Goal: Navigation & Orientation: Find specific page/section

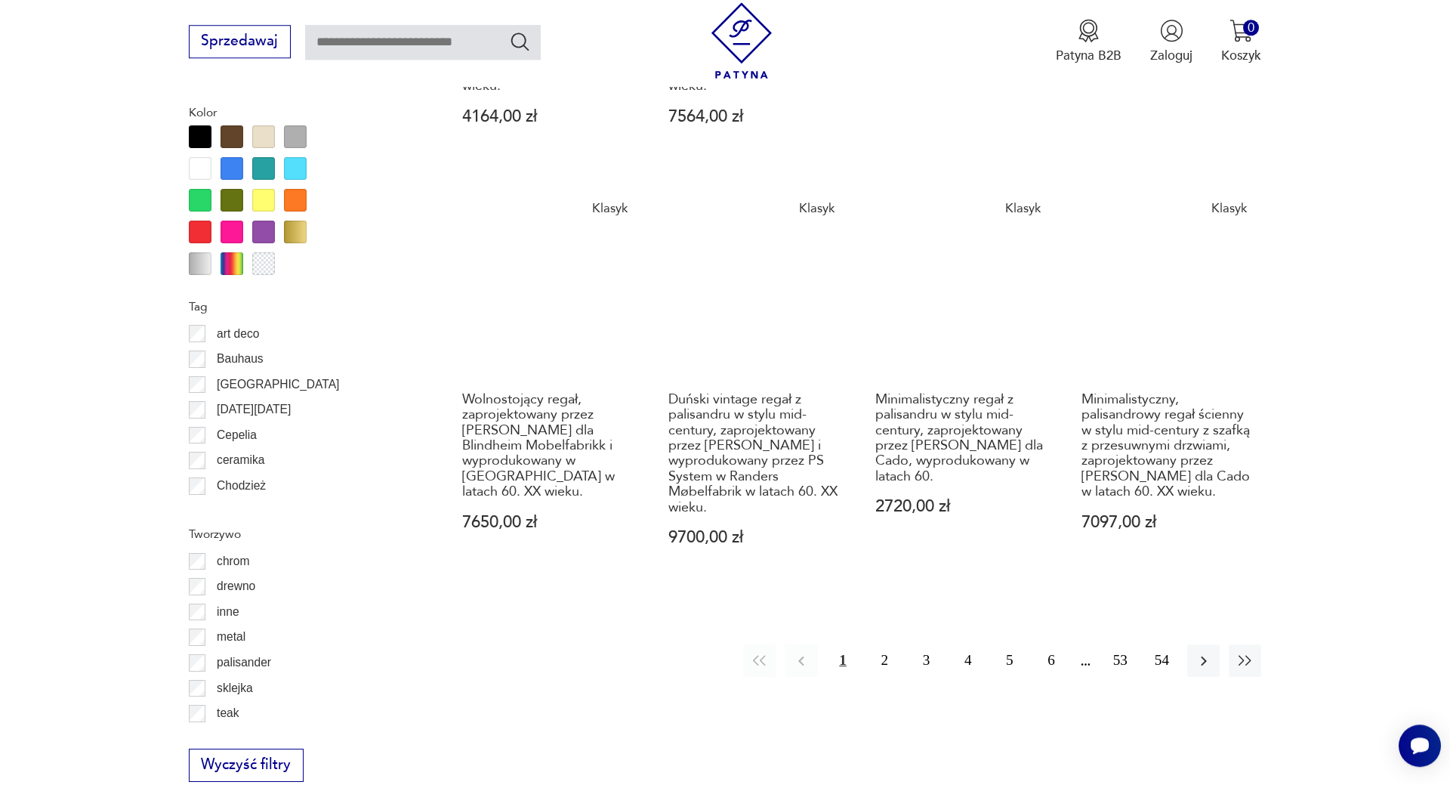
scroll to position [1744, 0]
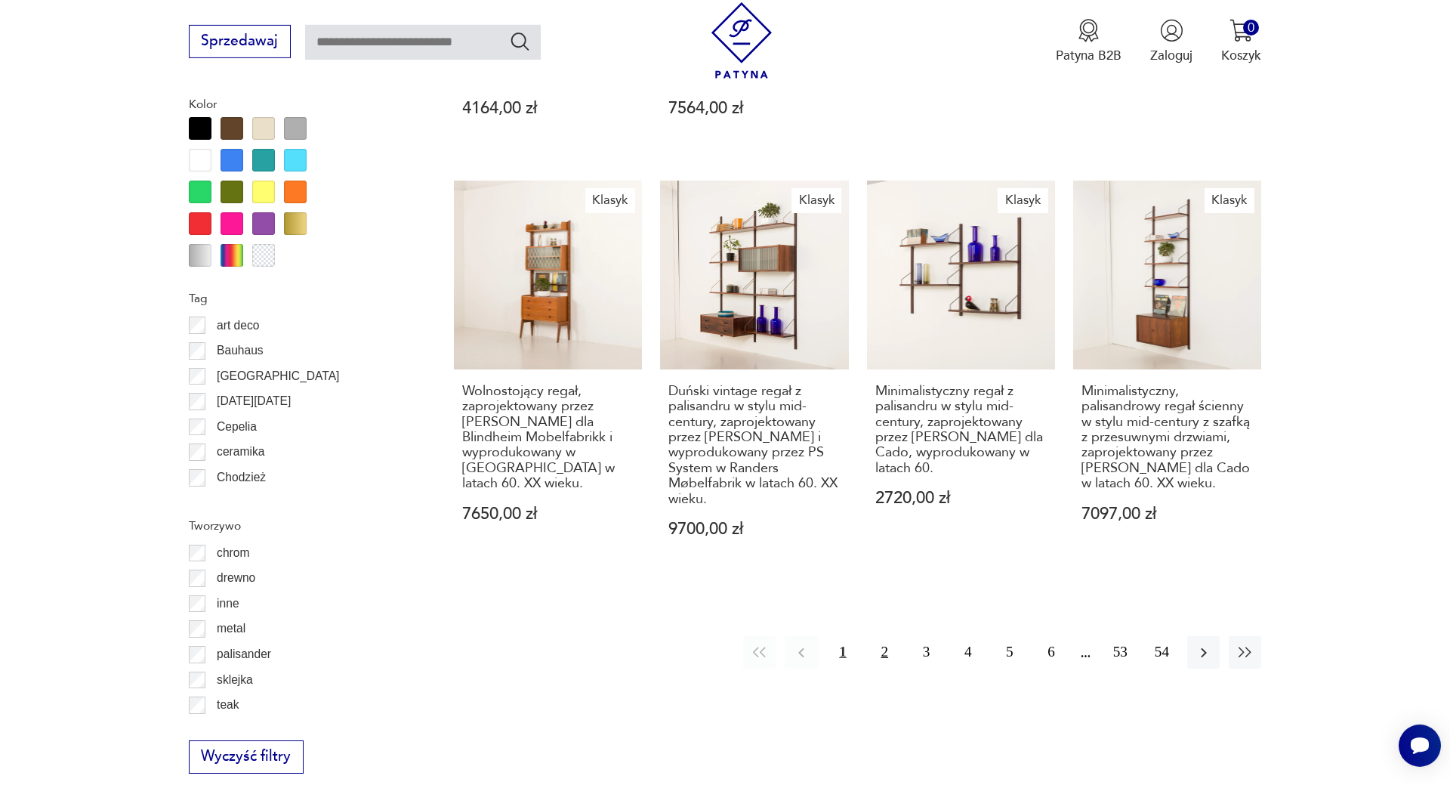
click at [889, 636] on button "2" at bounding box center [884, 652] width 32 height 32
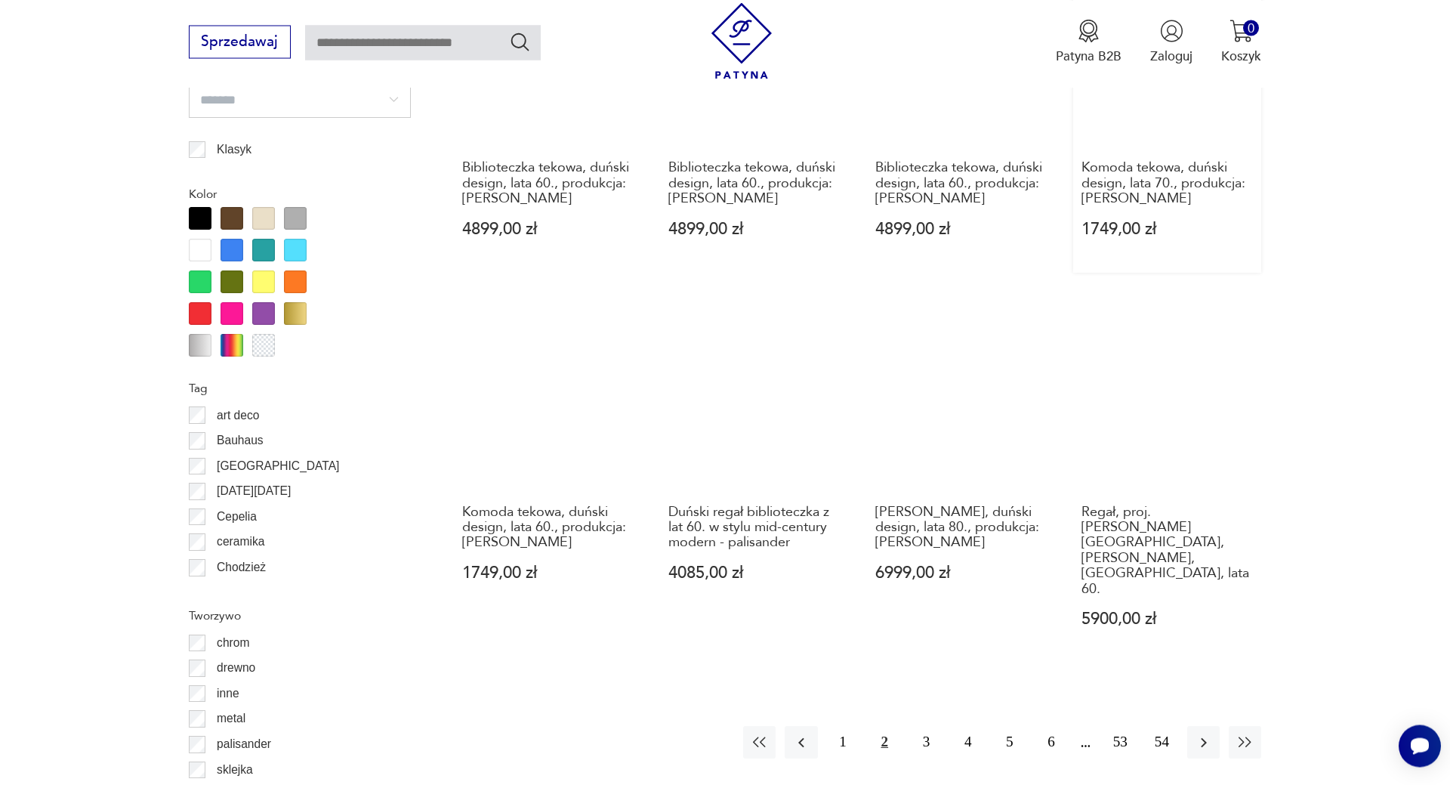
scroll to position [1658, 0]
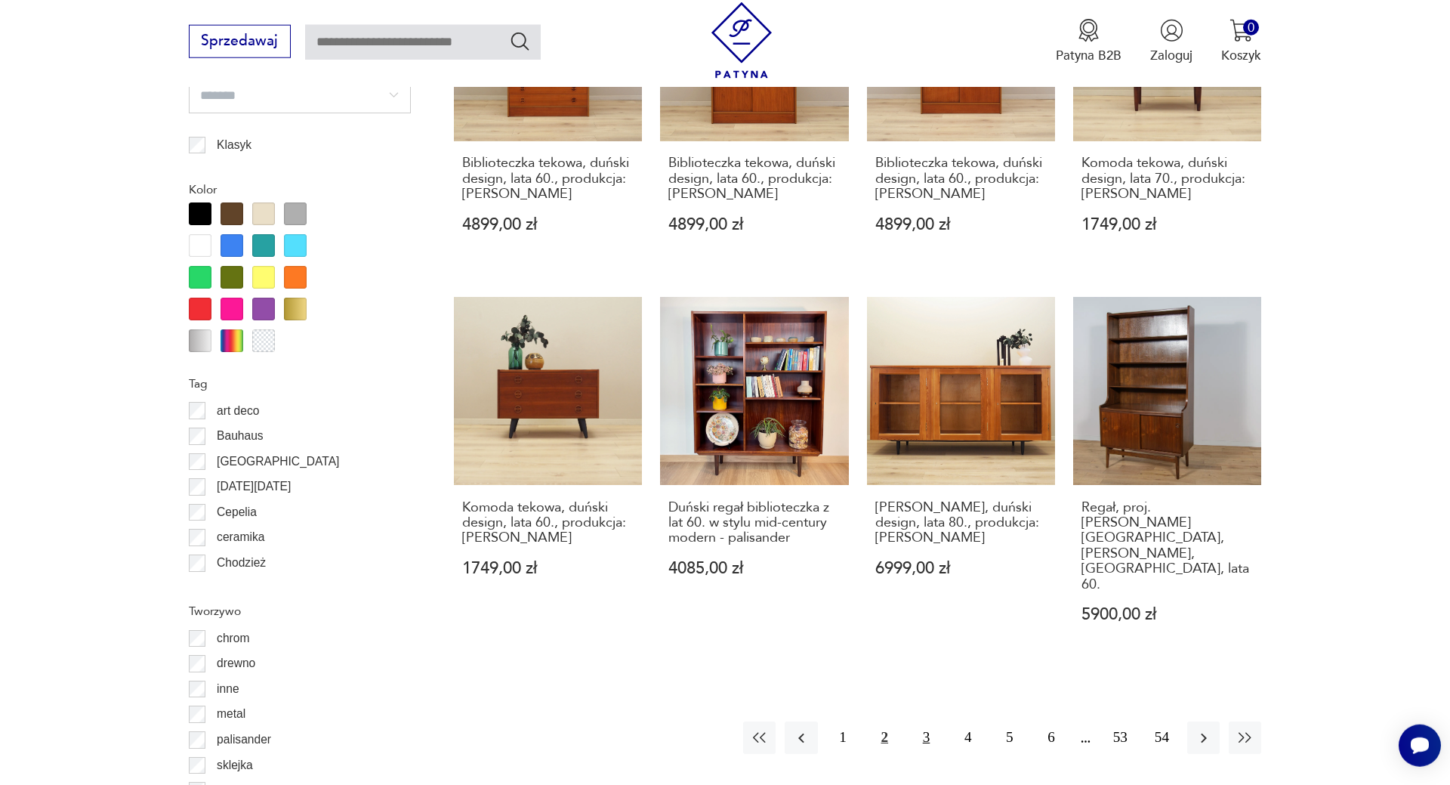
click at [924, 721] on button "3" at bounding box center [926, 737] width 32 height 32
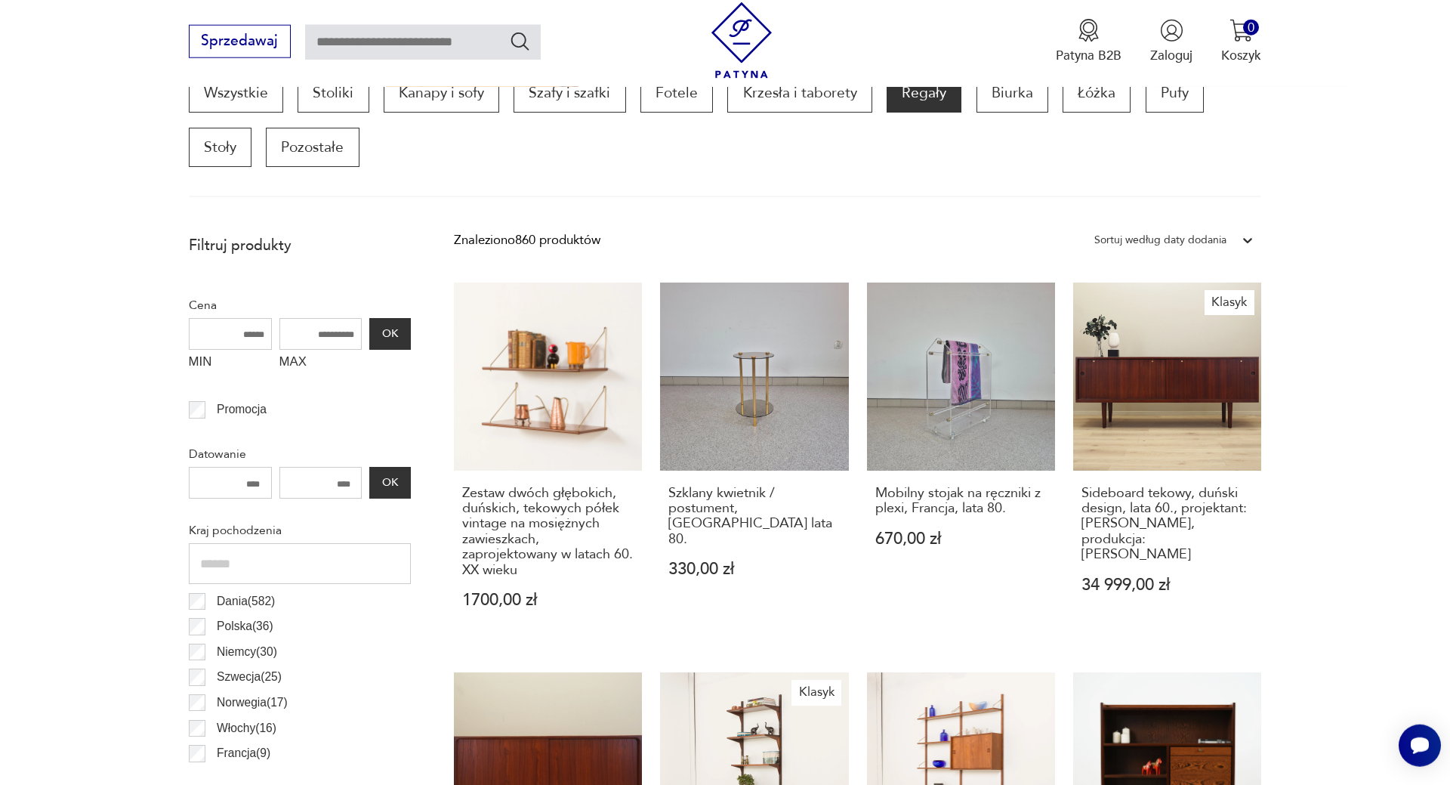
scroll to position [811, 0]
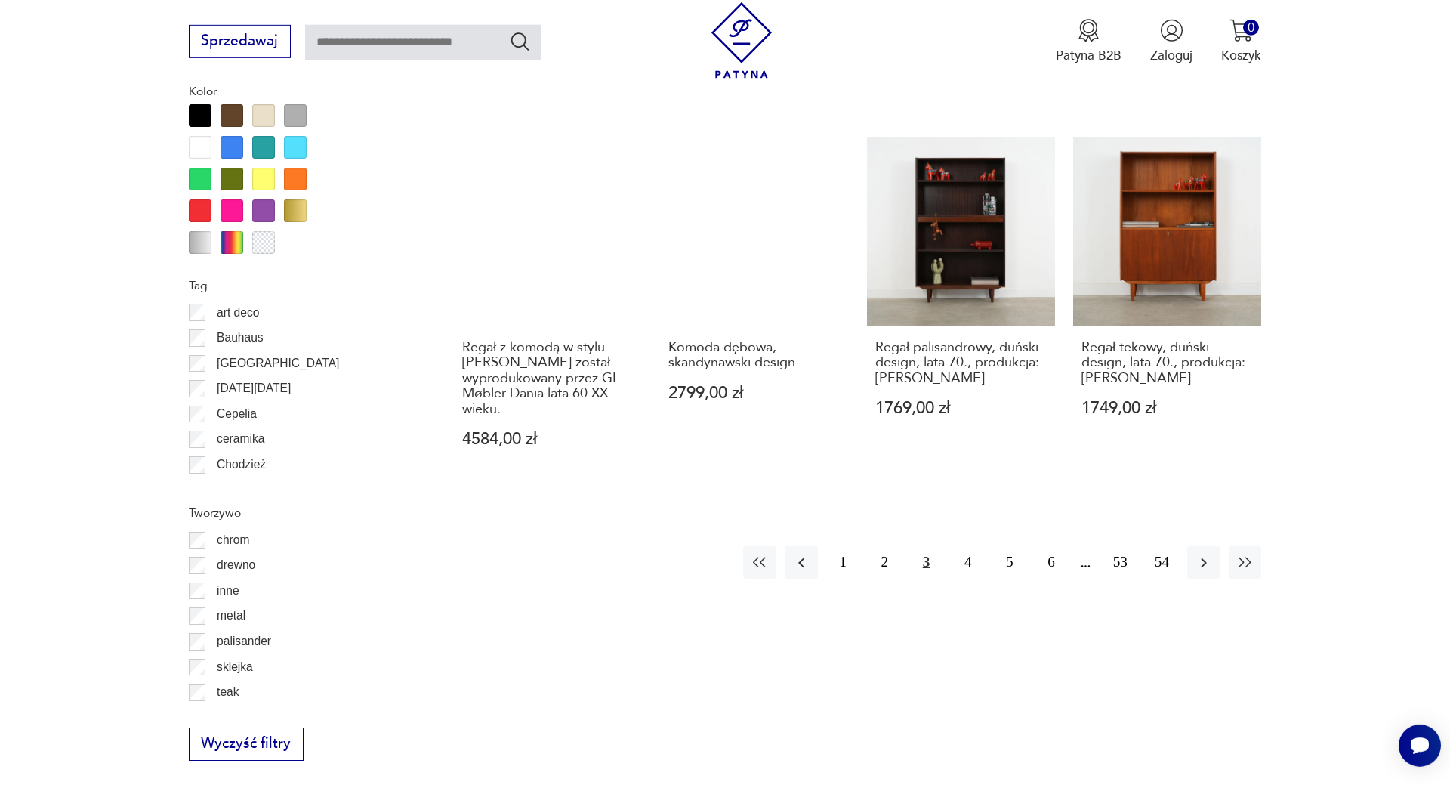
scroll to position [1967, 0]
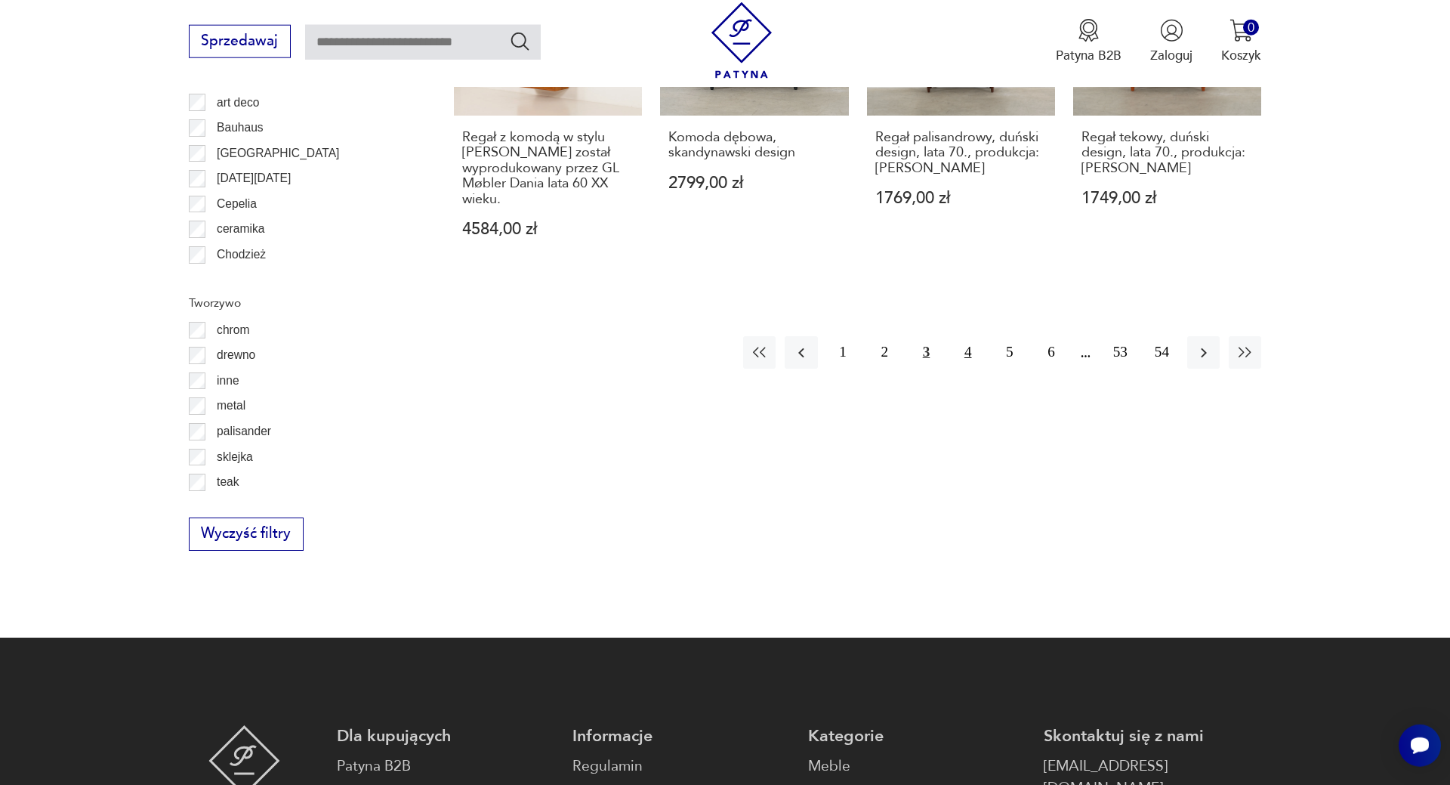
click at [965, 355] on button "4" at bounding box center [968, 352] width 32 height 32
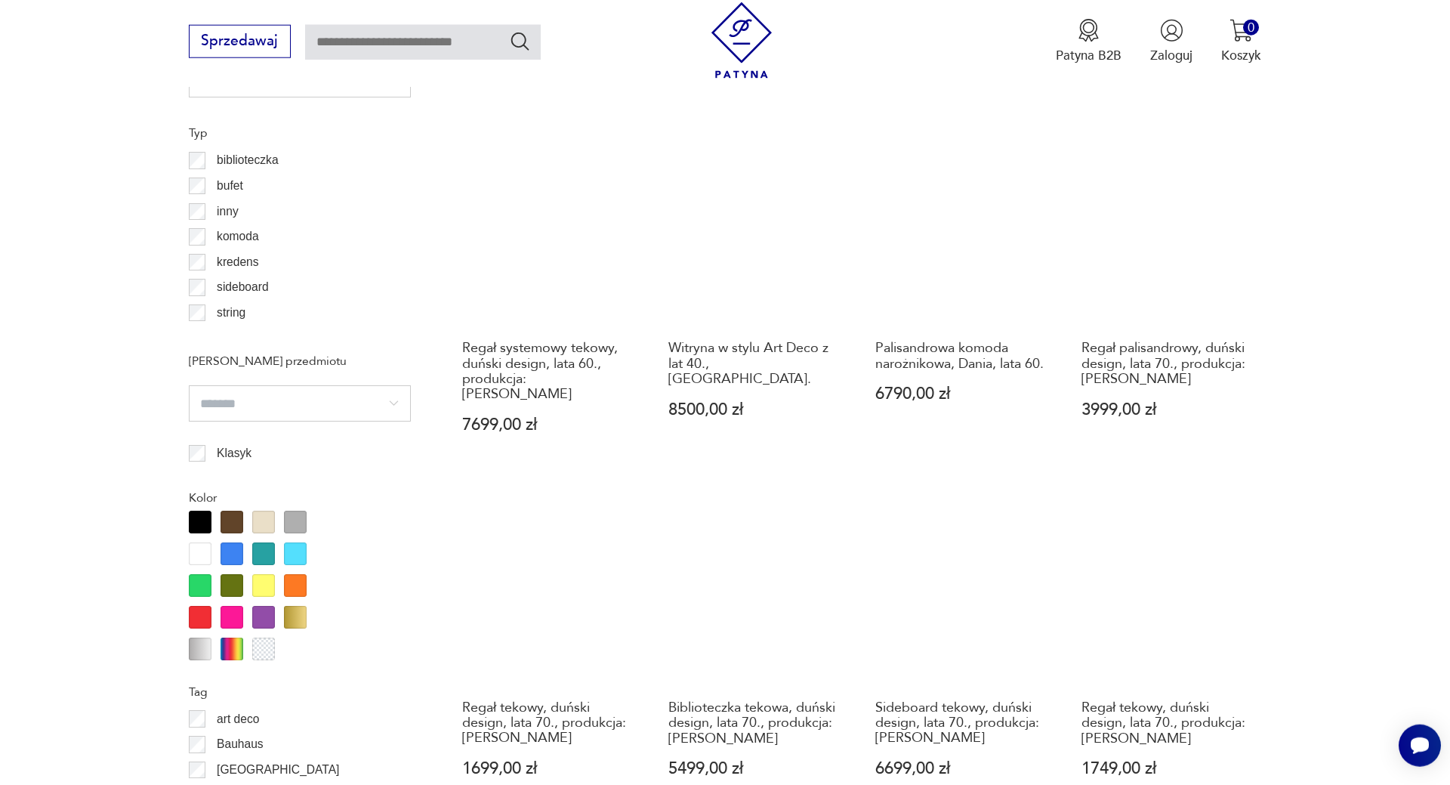
scroll to position [1735, 0]
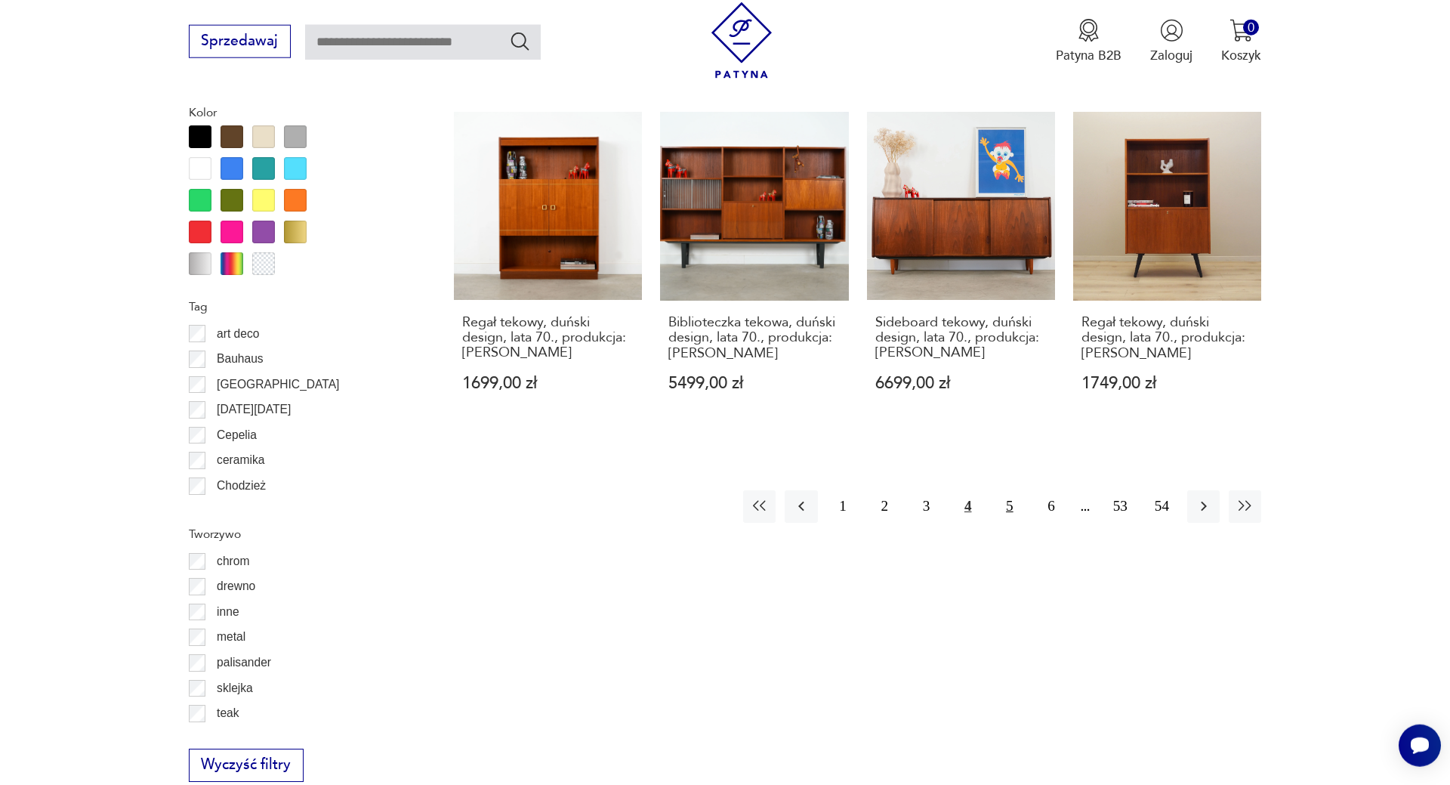
click at [1016, 491] on button "5" at bounding box center [1009, 506] width 32 height 32
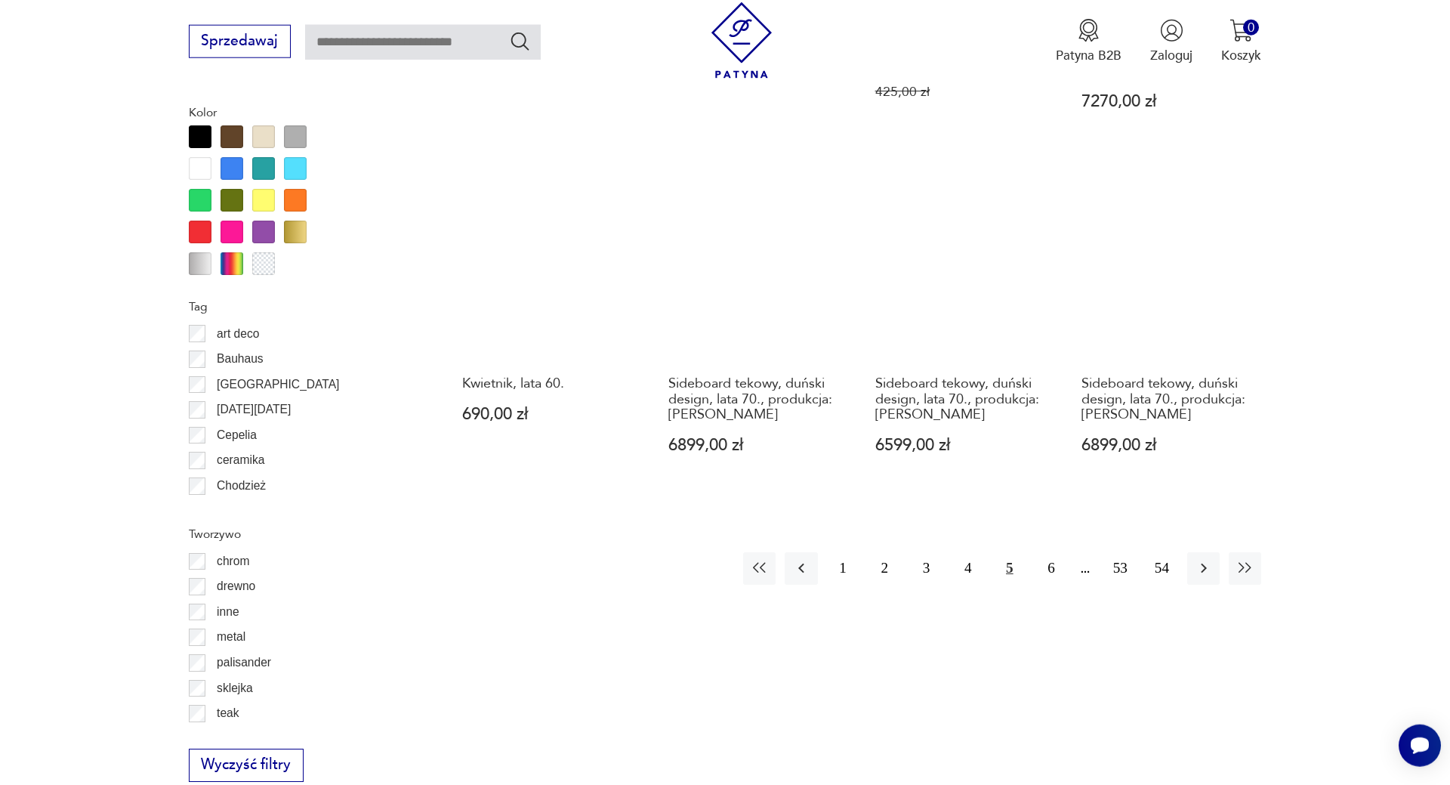
scroll to position [1658, 0]
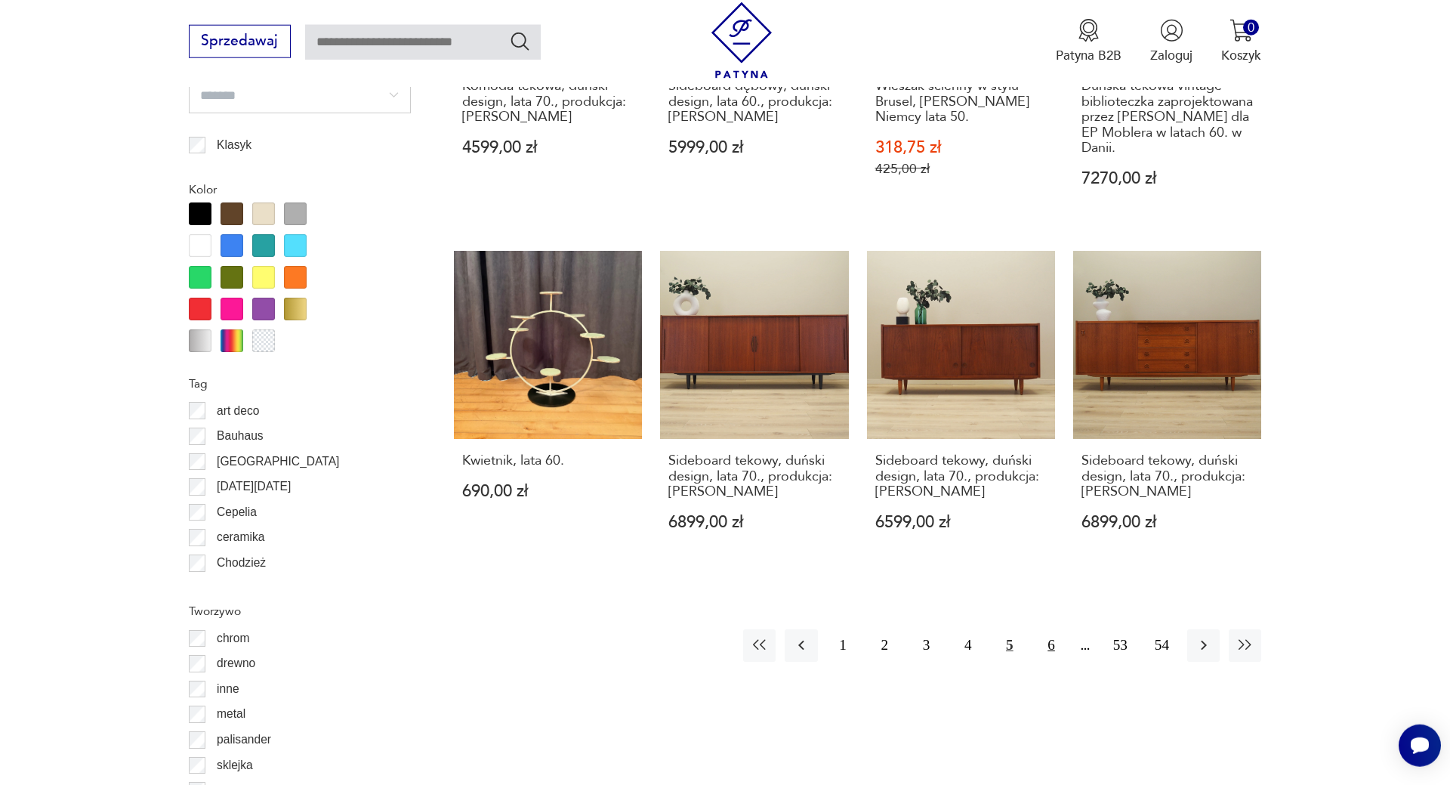
click at [1054, 629] on button "6" at bounding box center [1051, 645] width 32 height 32
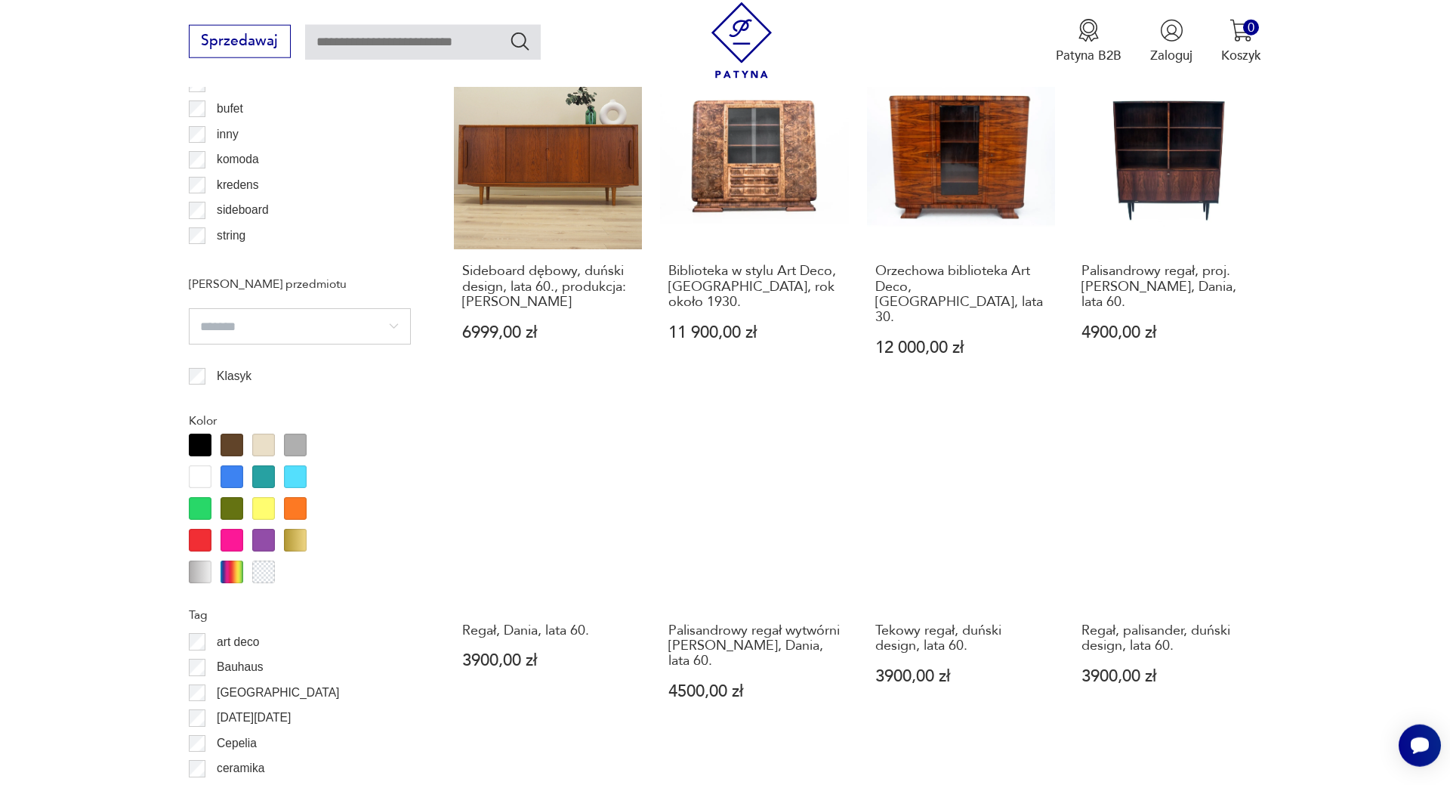
scroll to position [1889, 0]
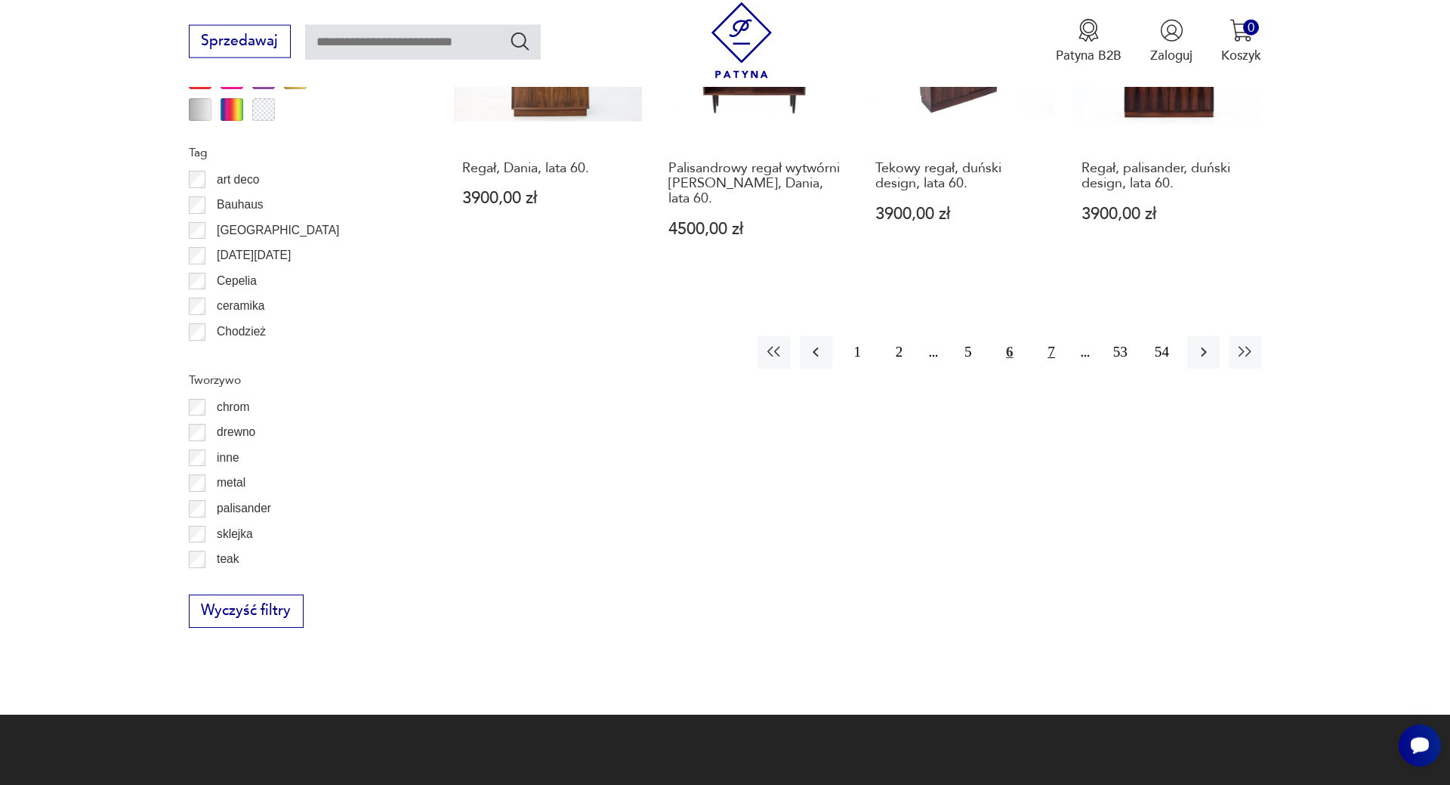
click at [1056, 356] on button "7" at bounding box center [1051, 352] width 32 height 32
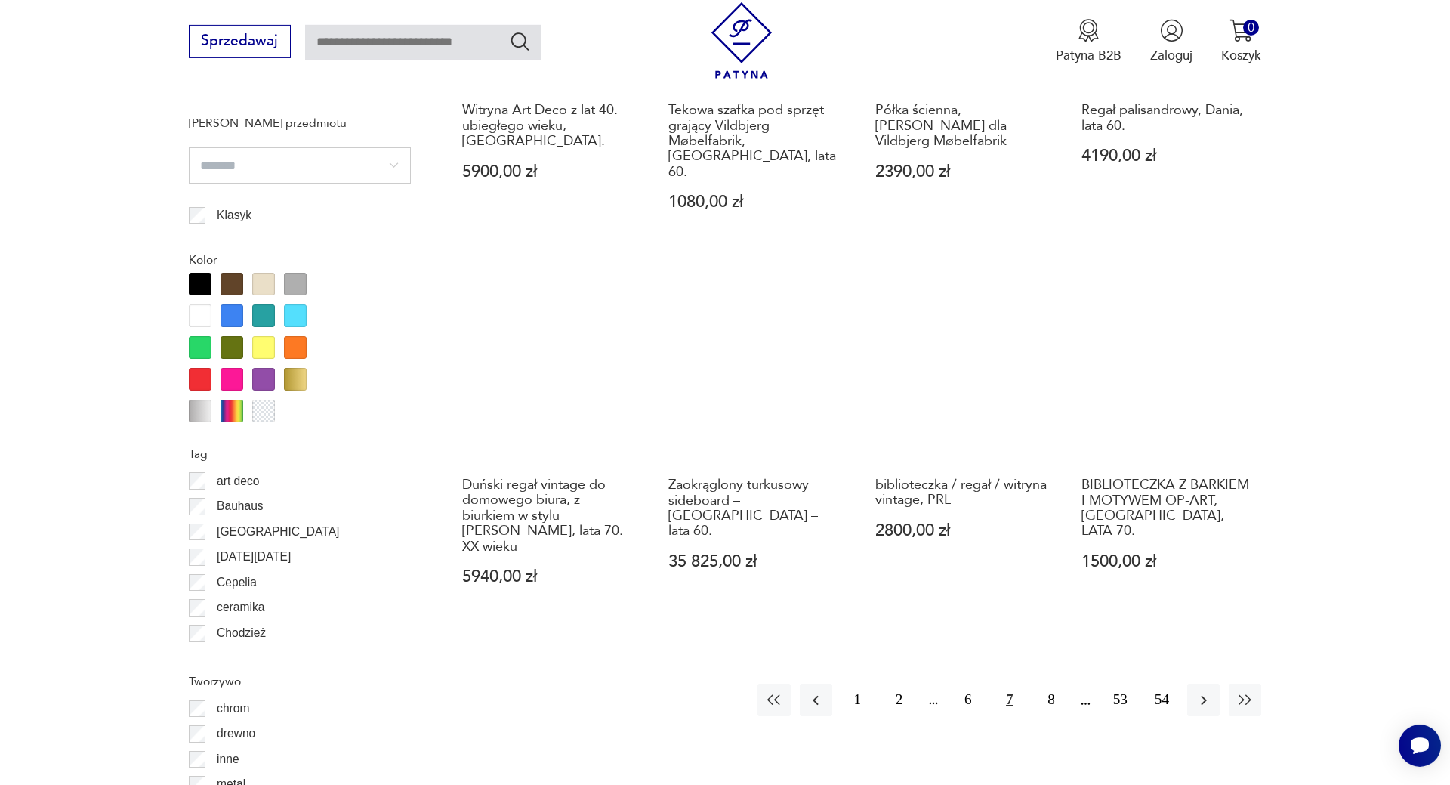
scroll to position [1735, 0]
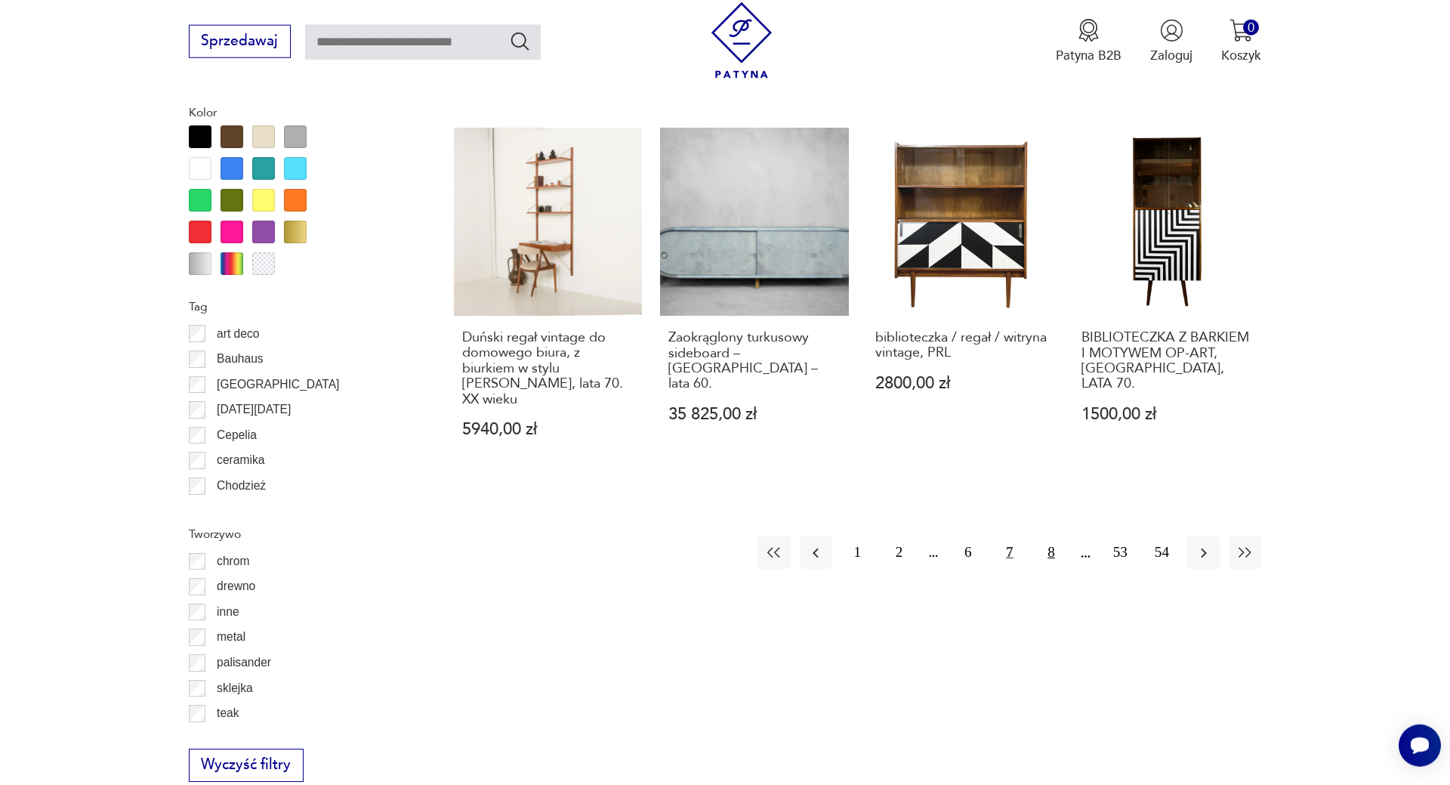
click at [1046, 536] on button "8" at bounding box center [1051, 552] width 32 height 32
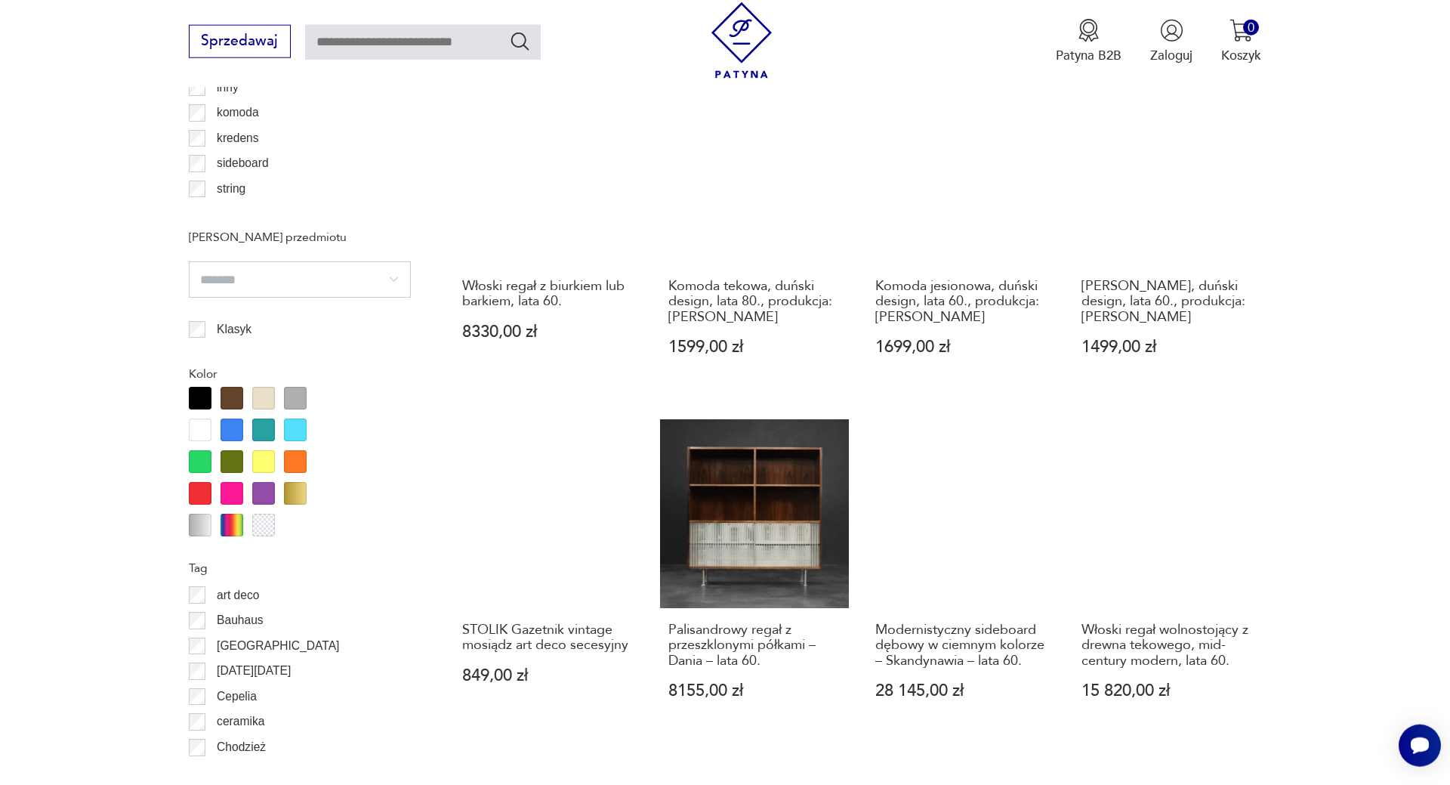
scroll to position [1504, 0]
